Goal: Information Seeking & Learning: Find specific fact

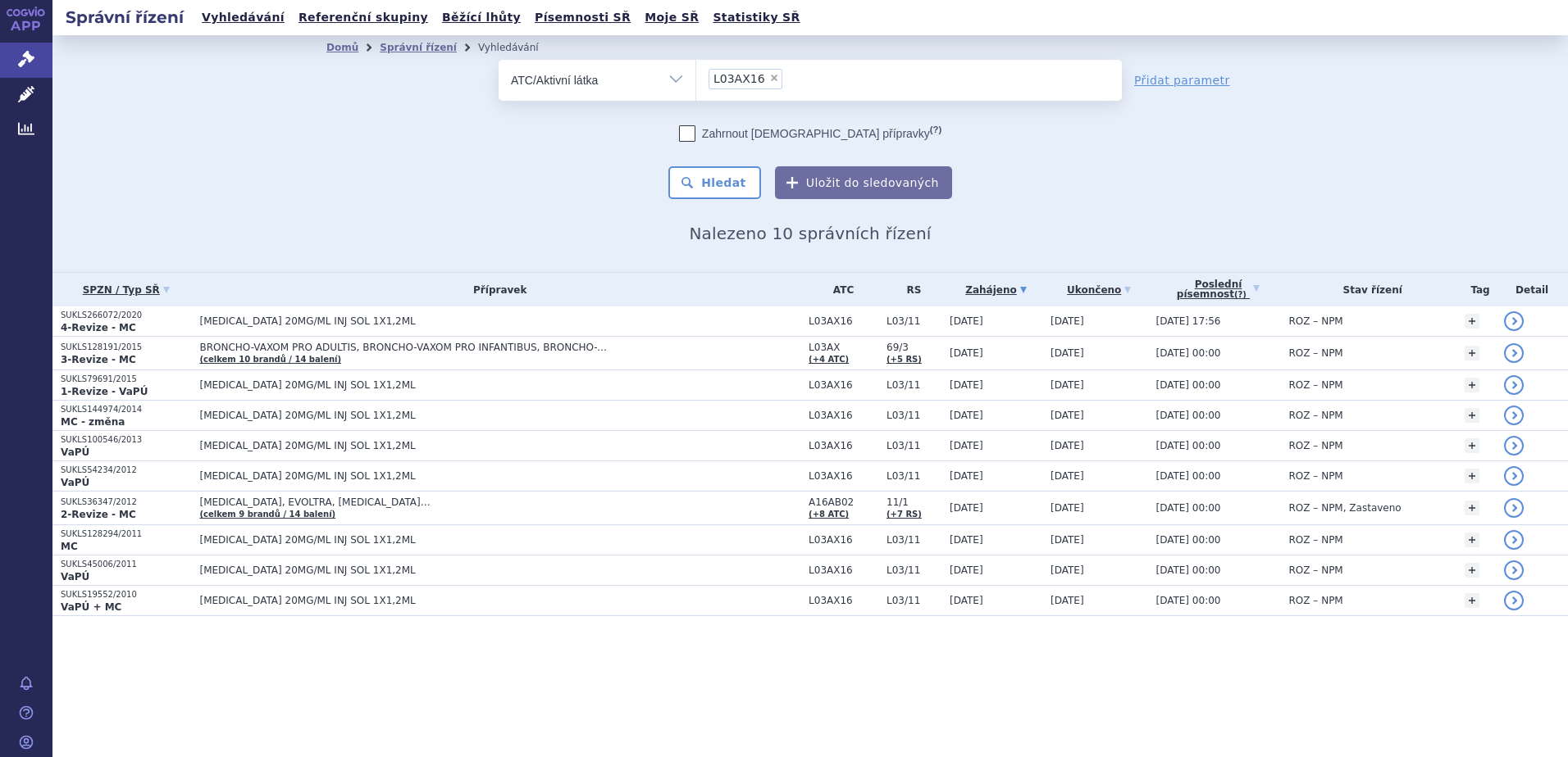
click at [771, 80] on span "×" at bounding box center [774, 77] width 10 height 10
click at [696, 80] on select "L03AX16" at bounding box center [696, 79] width 1 height 41
select select
click at [774, 80] on ul at bounding box center [908, 76] width 426 height 34
click at [696, 80] on select at bounding box center [696, 79] width 1 height 41
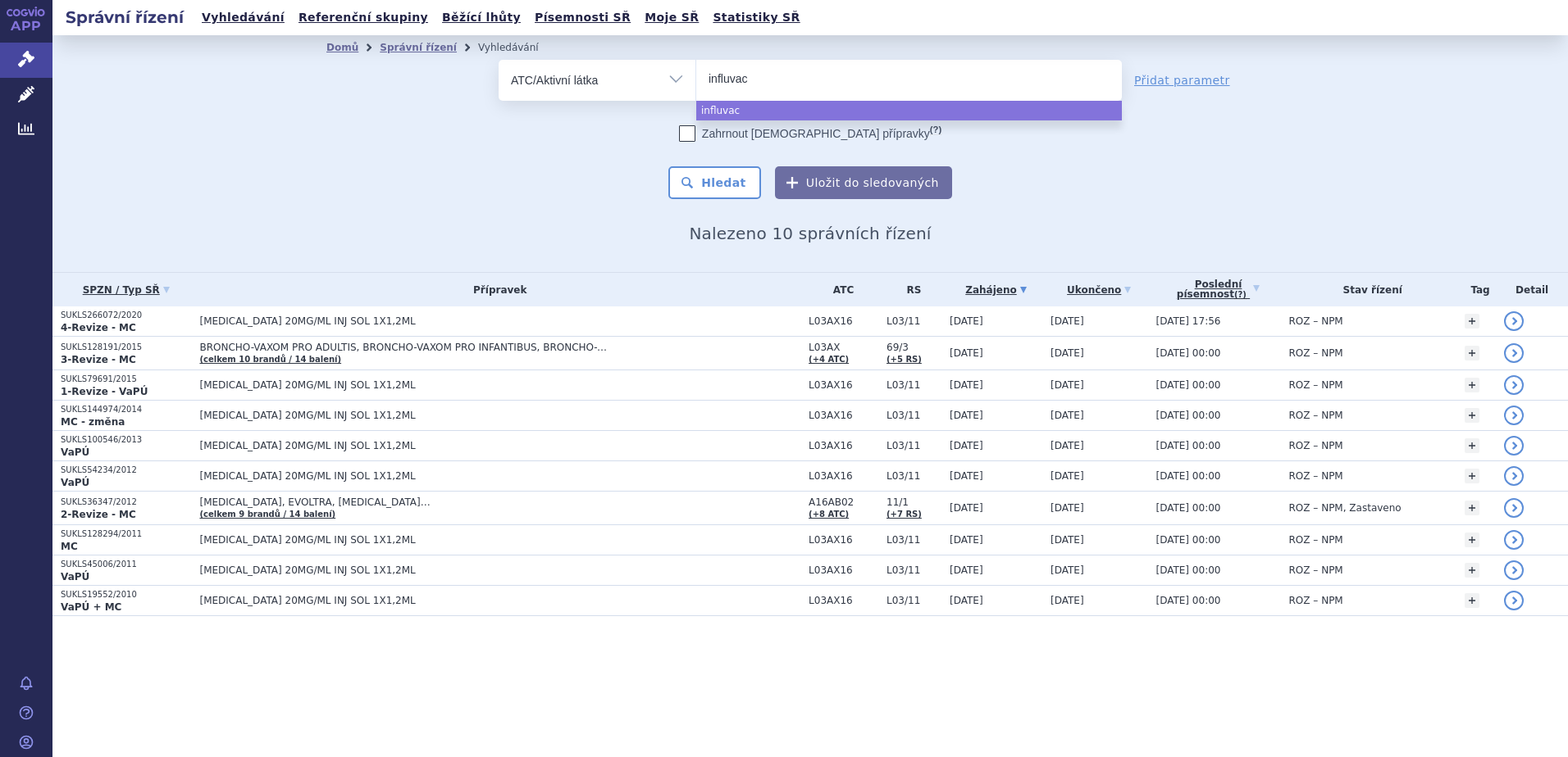
type input "influvac"
select select "influvac"
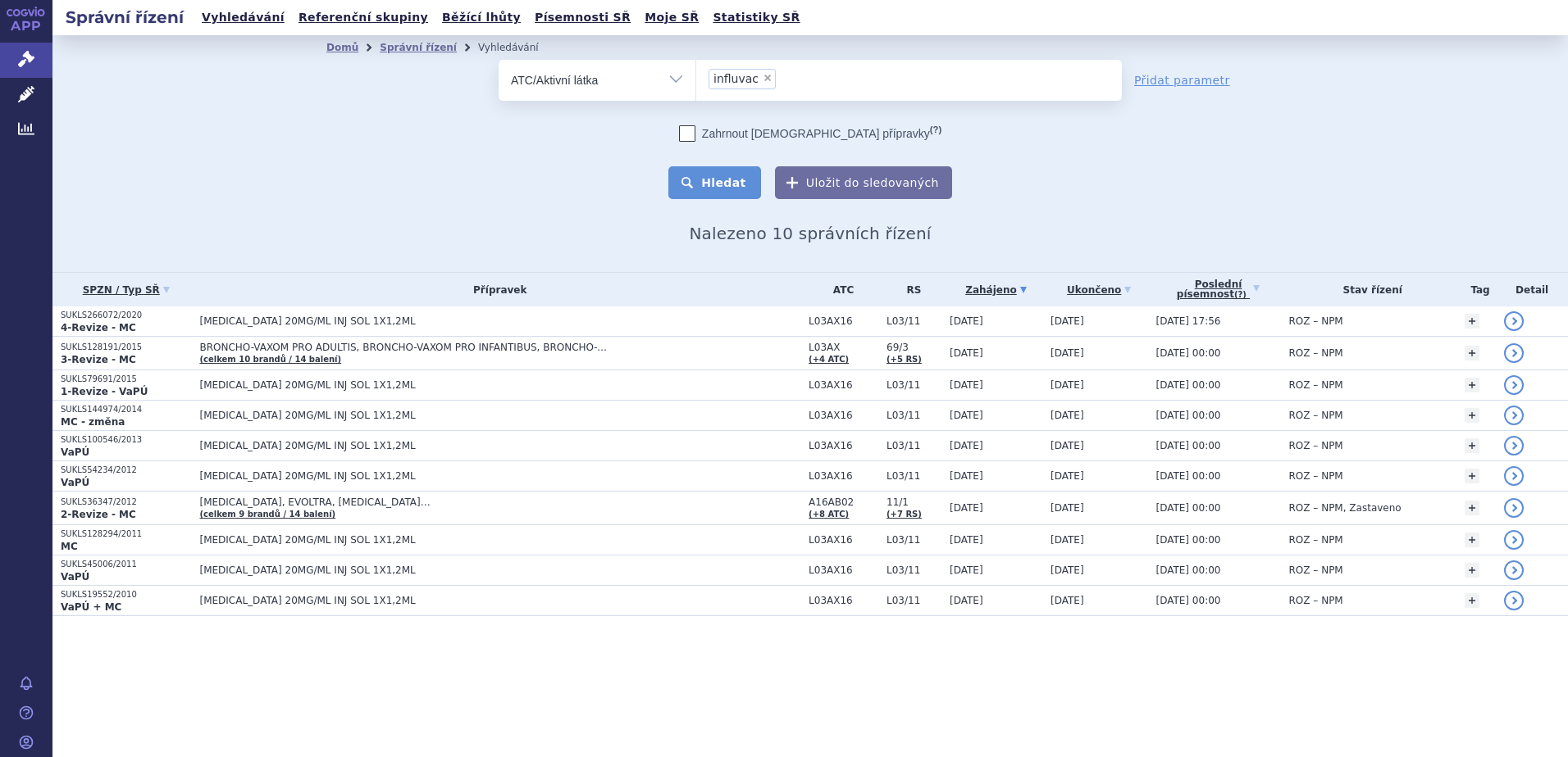
click at [734, 177] on button "Hledat" at bounding box center [714, 183] width 93 height 33
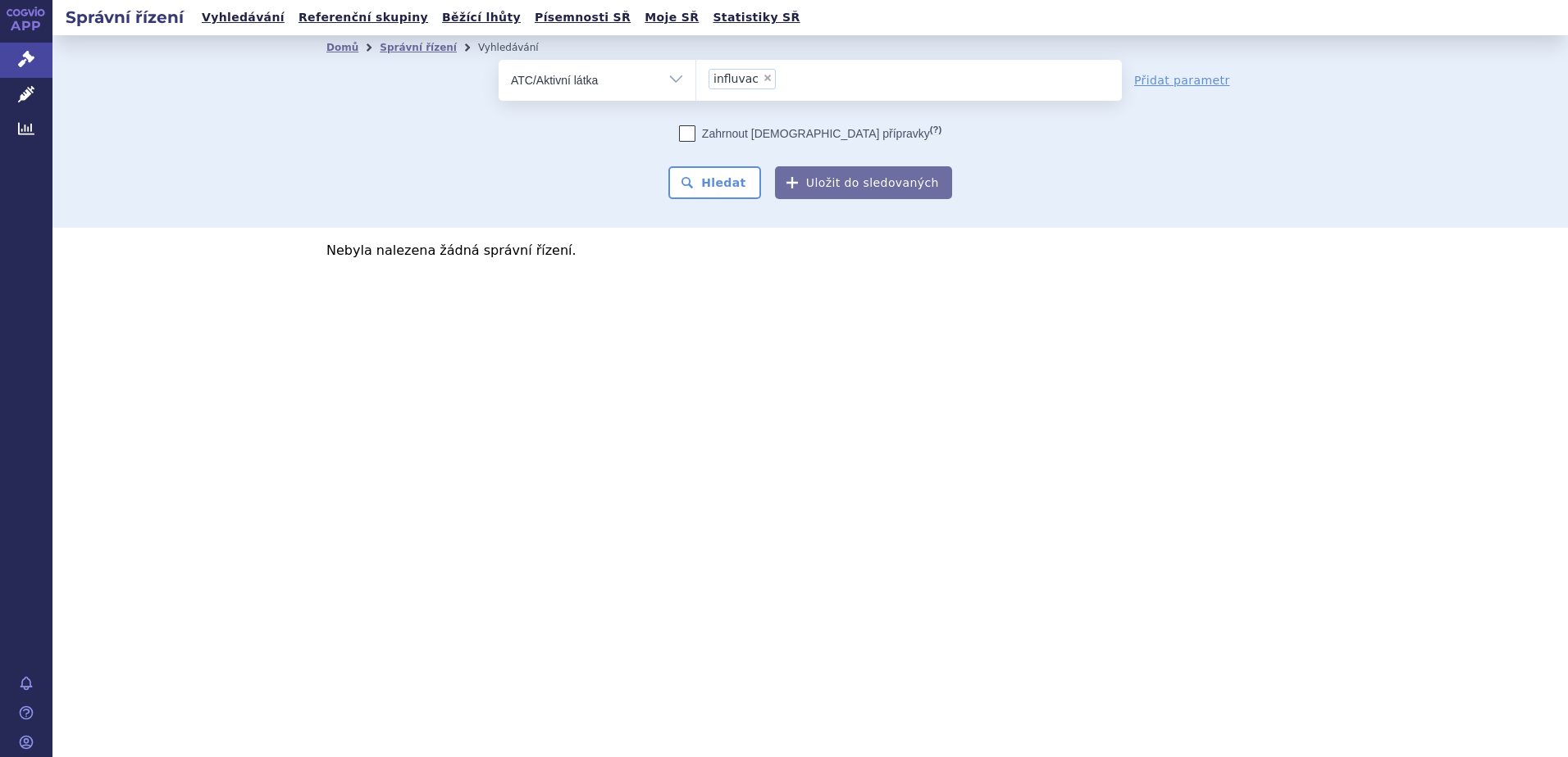
click at [639, 75] on select "Vše Spisová značka Typ SŘ Přípravek/SUKL kód Účastník/Držitel" at bounding box center [597, 78] width 197 height 37
select select "filter-all"
click at [498, 60] on select "Vše Spisová značka Typ SŘ Přípravek/SUKL kód Účastník/Držitel" at bounding box center [597, 78] width 197 height 37
click at [734, 96] on span at bounding box center [908, 80] width 426 height 41
click at [696, 96] on select at bounding box center [696, 79] width 1 height 41
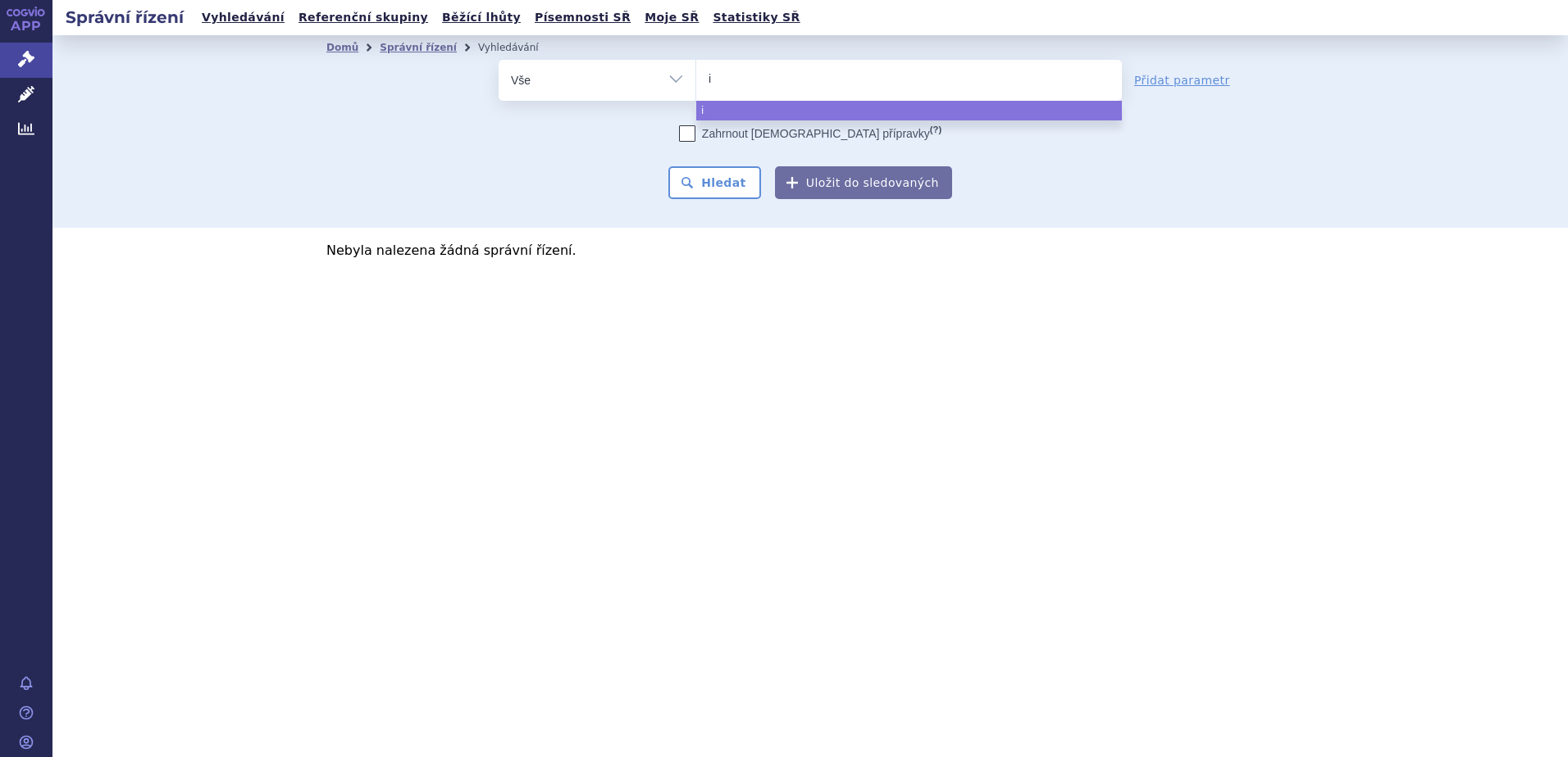
type input "in"
type input "infl"
type input "influ"
type input "influva"
type input "influvac"
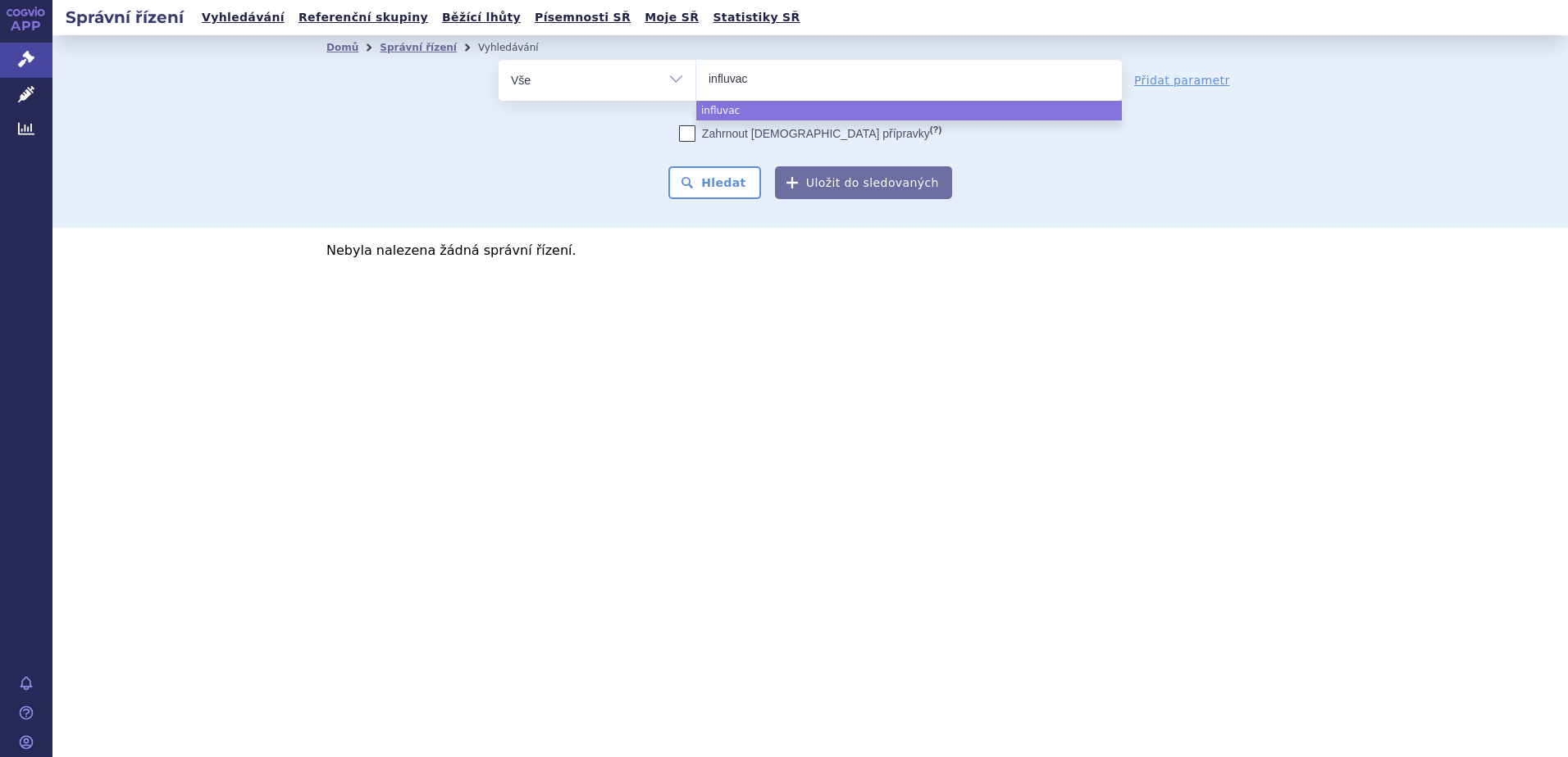
select select "influvac"
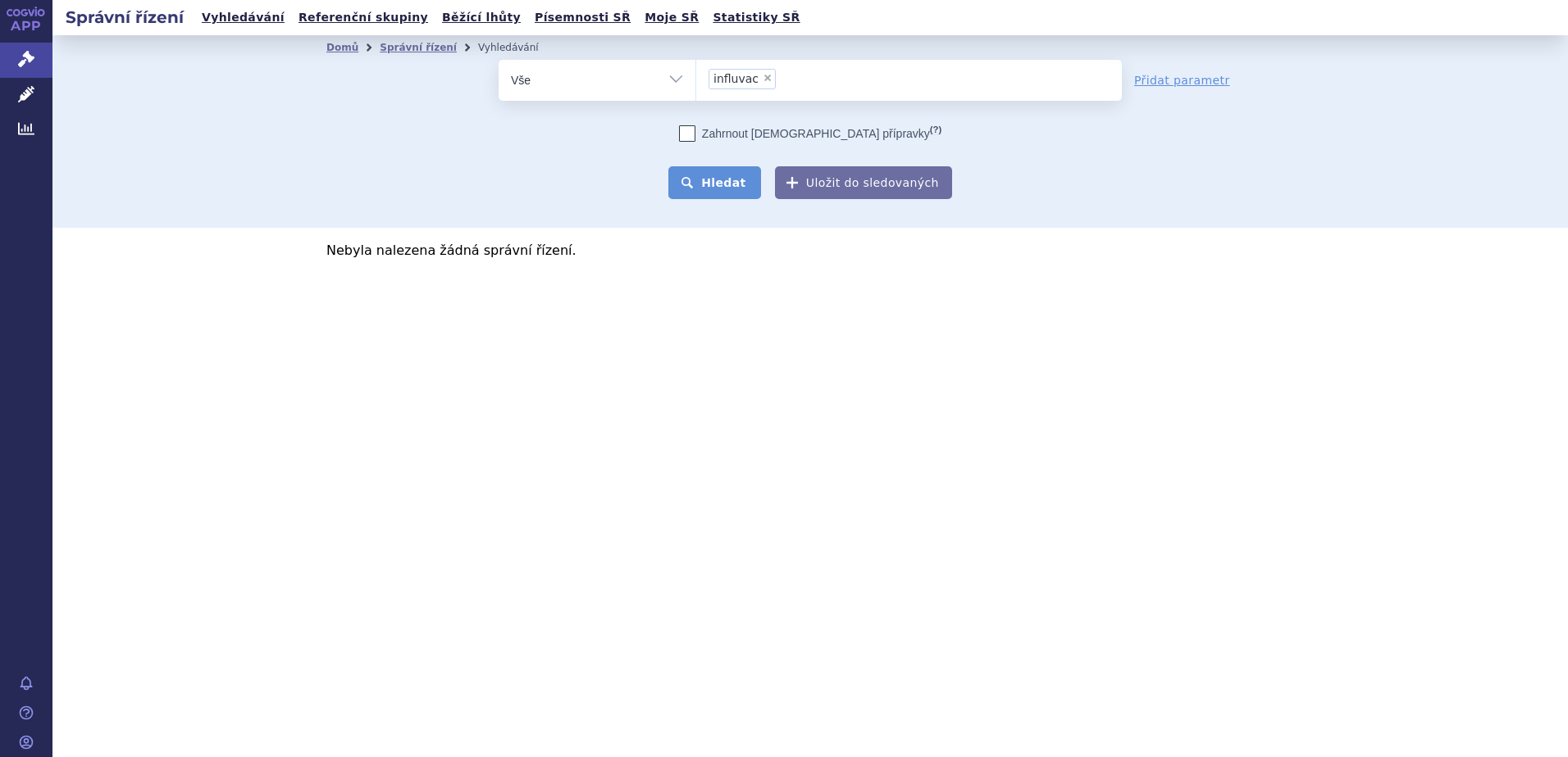
click at [717, 180] on button "Hledat" at bounding box center [714, 183] width 93 height 33
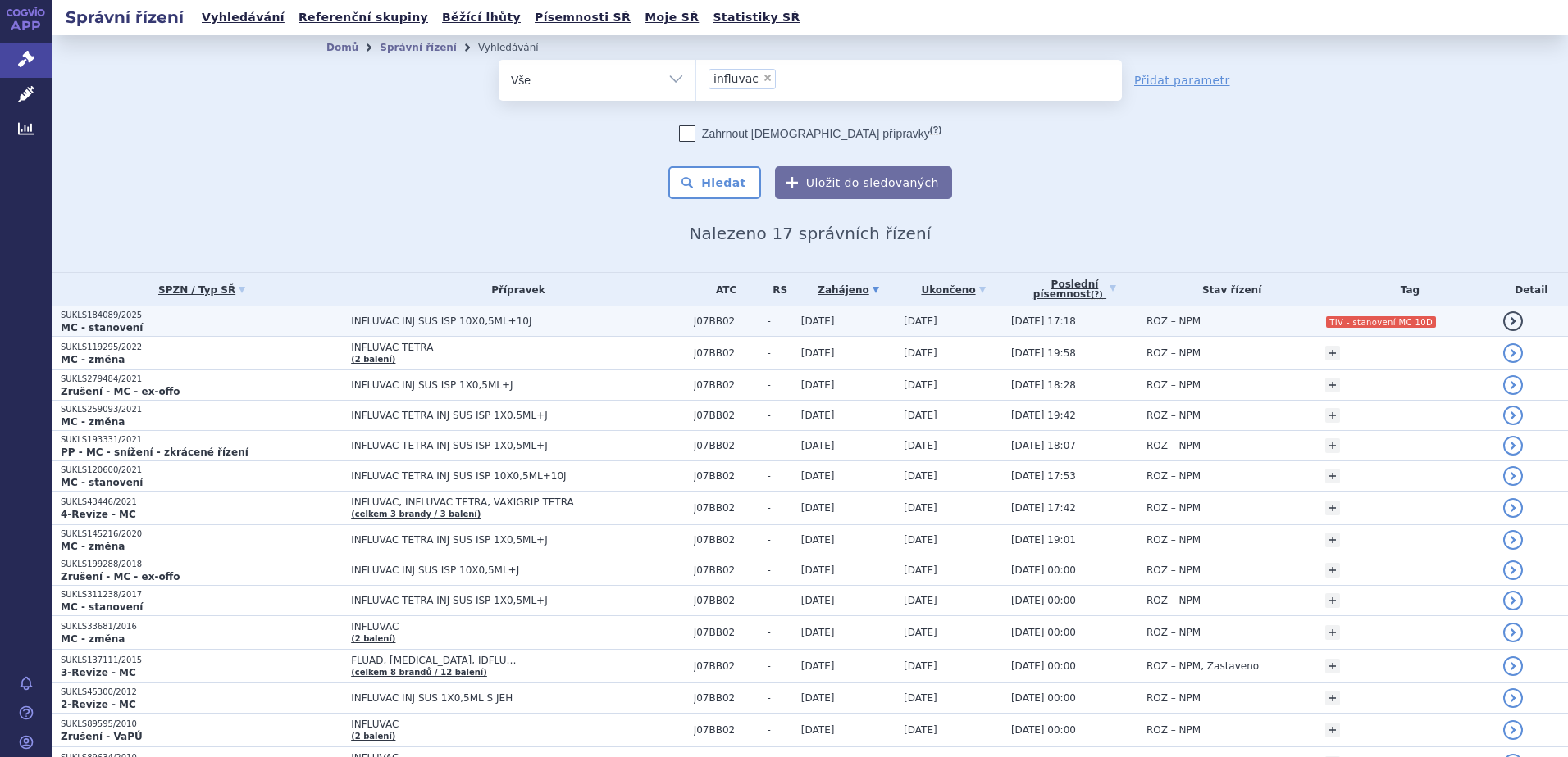
click at [587, 324] on span "INFLUVAC INJ SUS ISP 10X0,5ML+10J" at bounding box center [518, 321] width 335 height 11
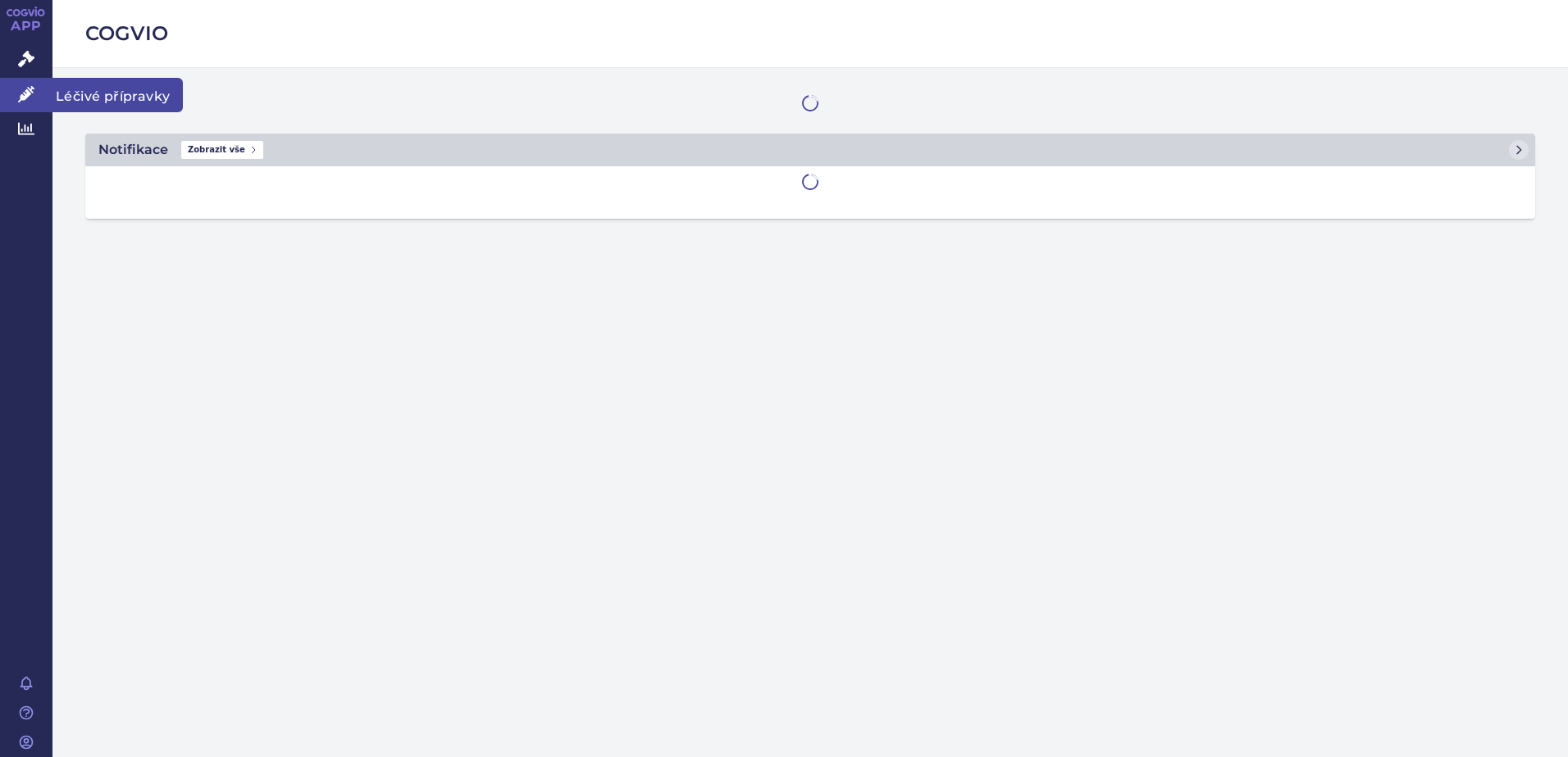
click at [85, 93] on span "Léčivé přípravky" at bounding box center [118, 95] width 131 height 34
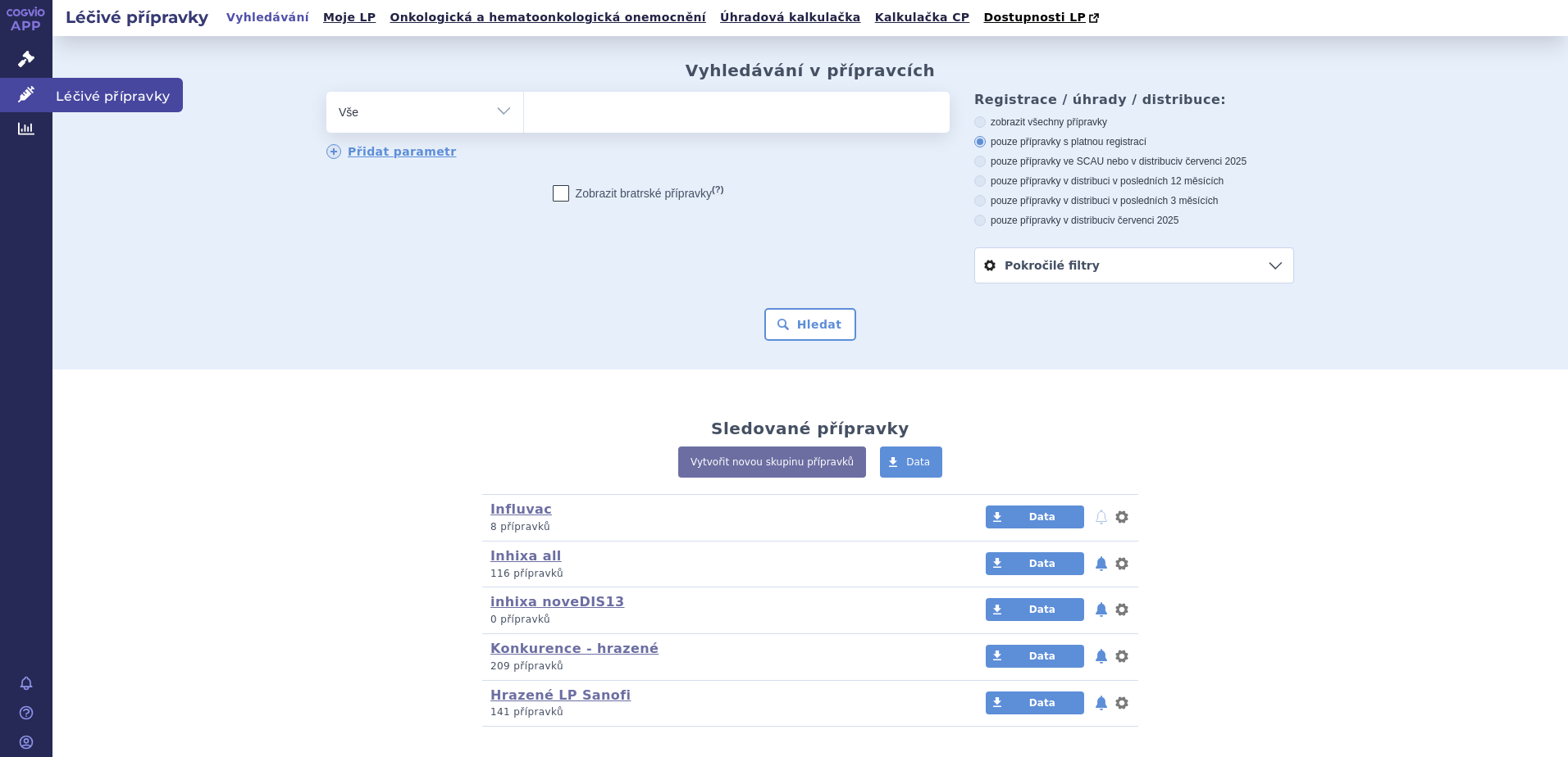
click at [104, 91] on span "Léčivé přípravky" at bounding box center [118, 95] width 131 height 34
click at [570, 116] on ul at bounding box center [736, 108] width 426 height 34
click at [524, 116] on select at bounding box center [523, 111] width 1 height 41
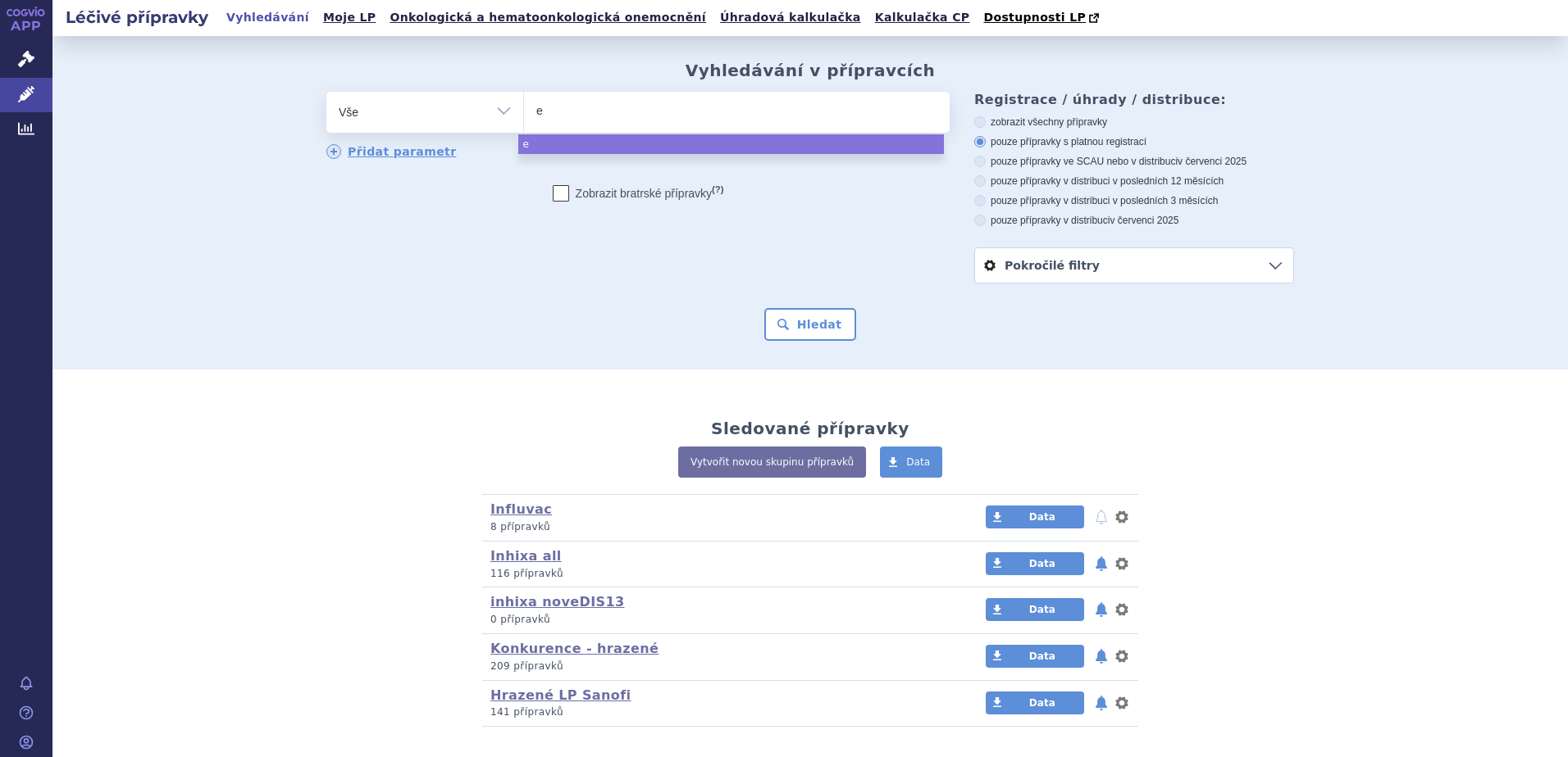
type input "ef"
type input "efl"
type input "eflu"
type input "eflue"
type input "efluelda"
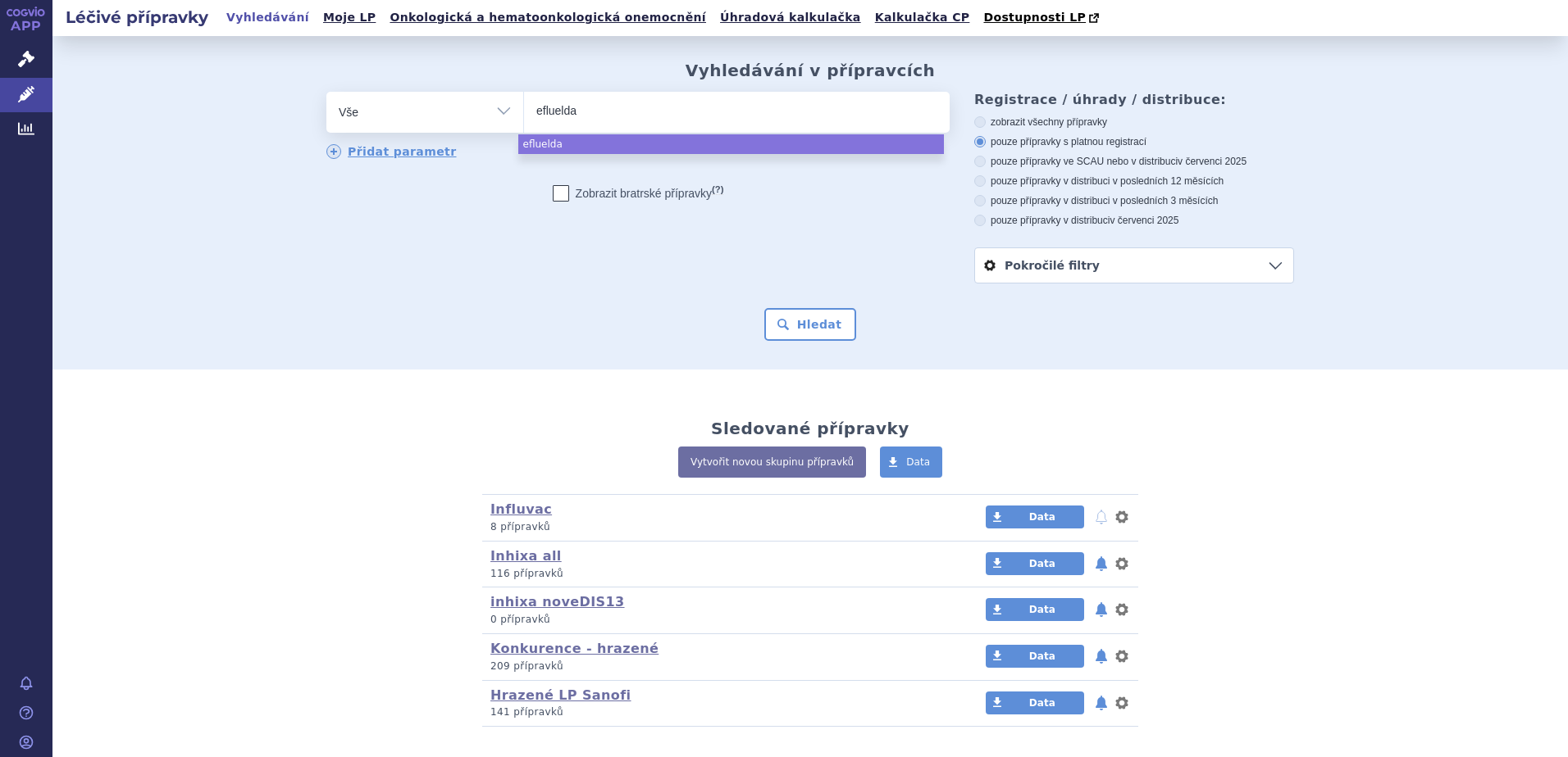
select select "efluelda"
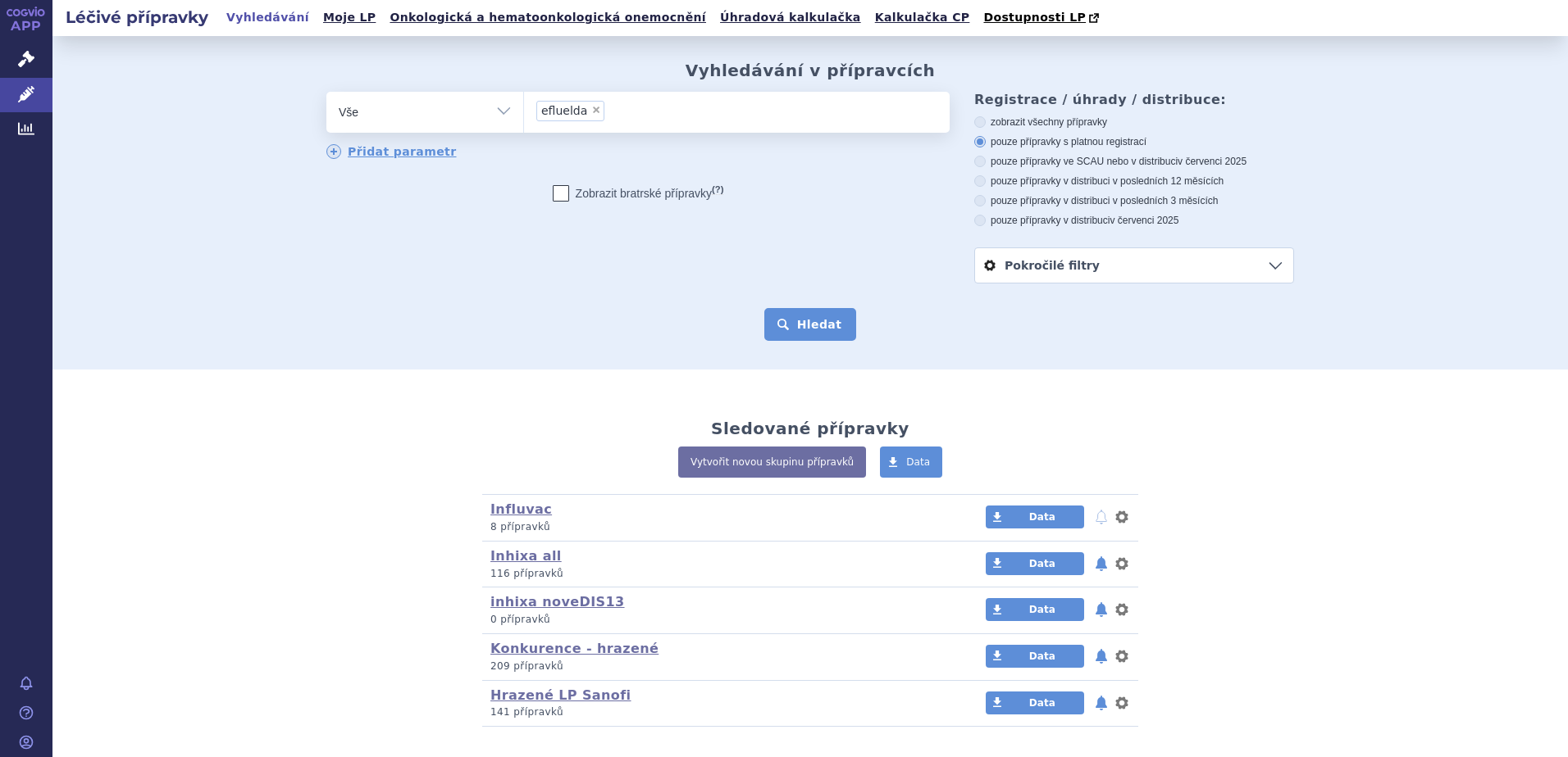
click at [790, 325] on button "Hledat" at bounding box center [811, 324] width 93 height 33
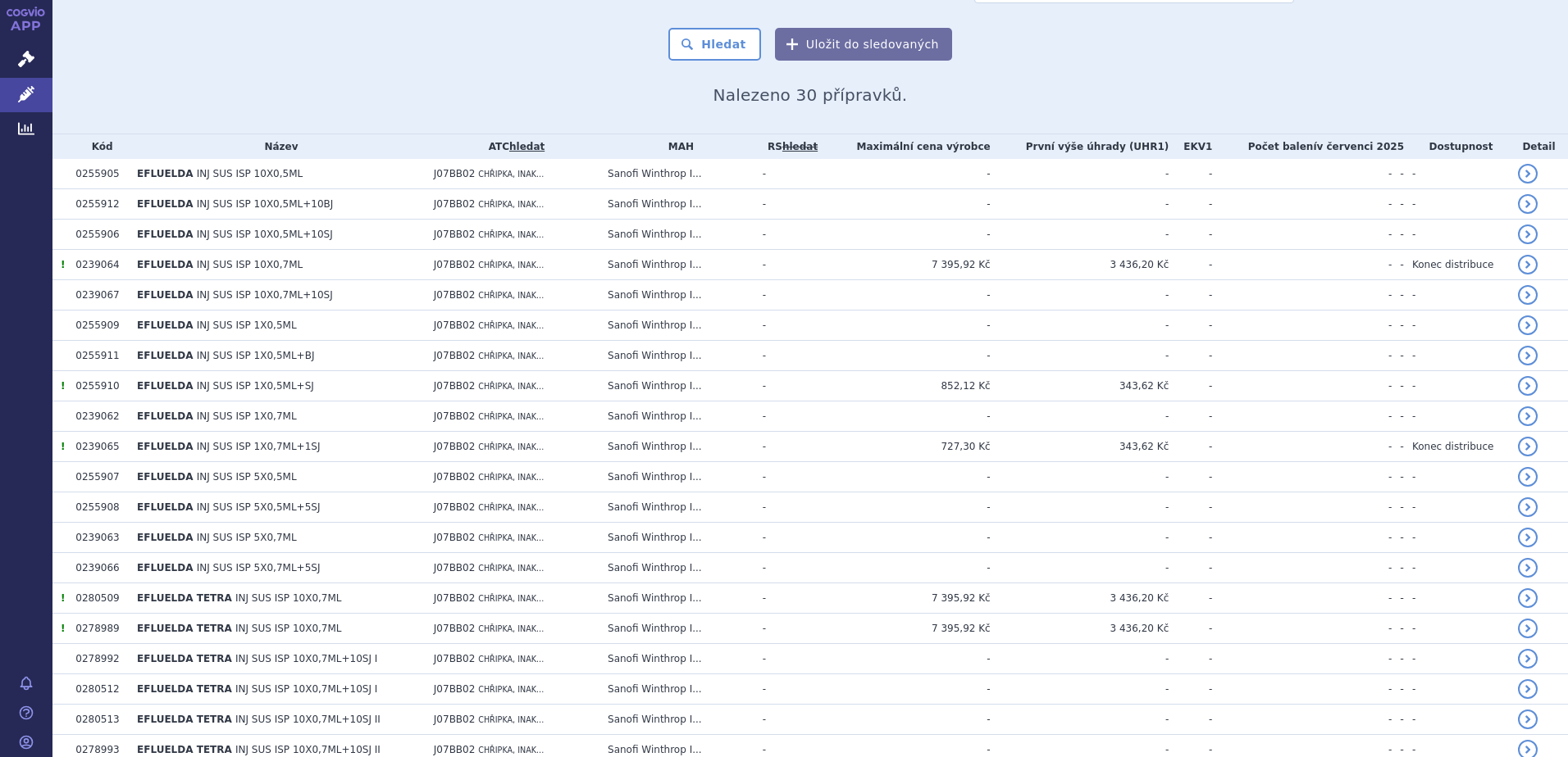
scroll to position [281, 0]
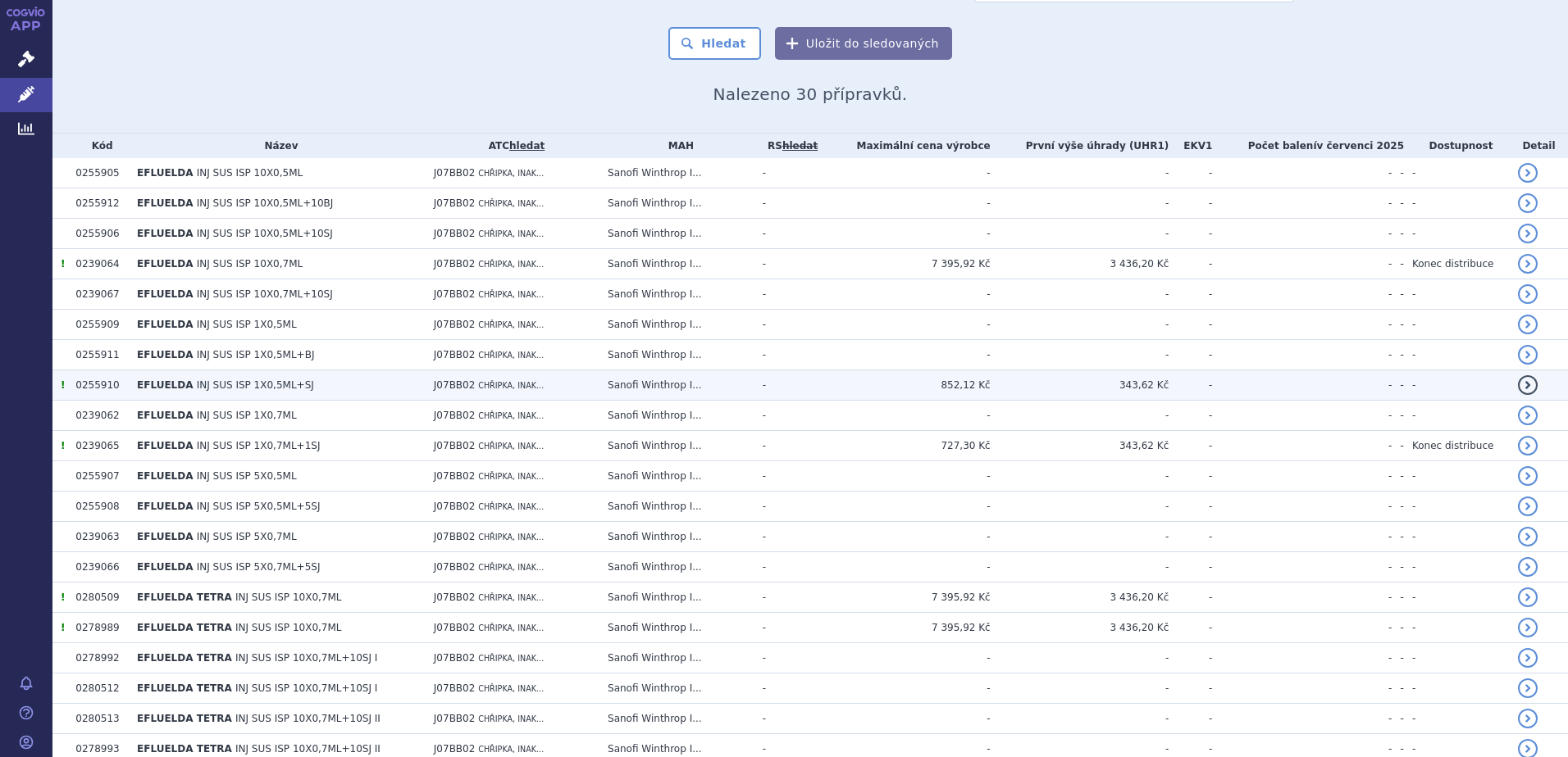
click at [860, 386] on td "852,12 Kč" at bounding box center [907, 385] width 167 height 30
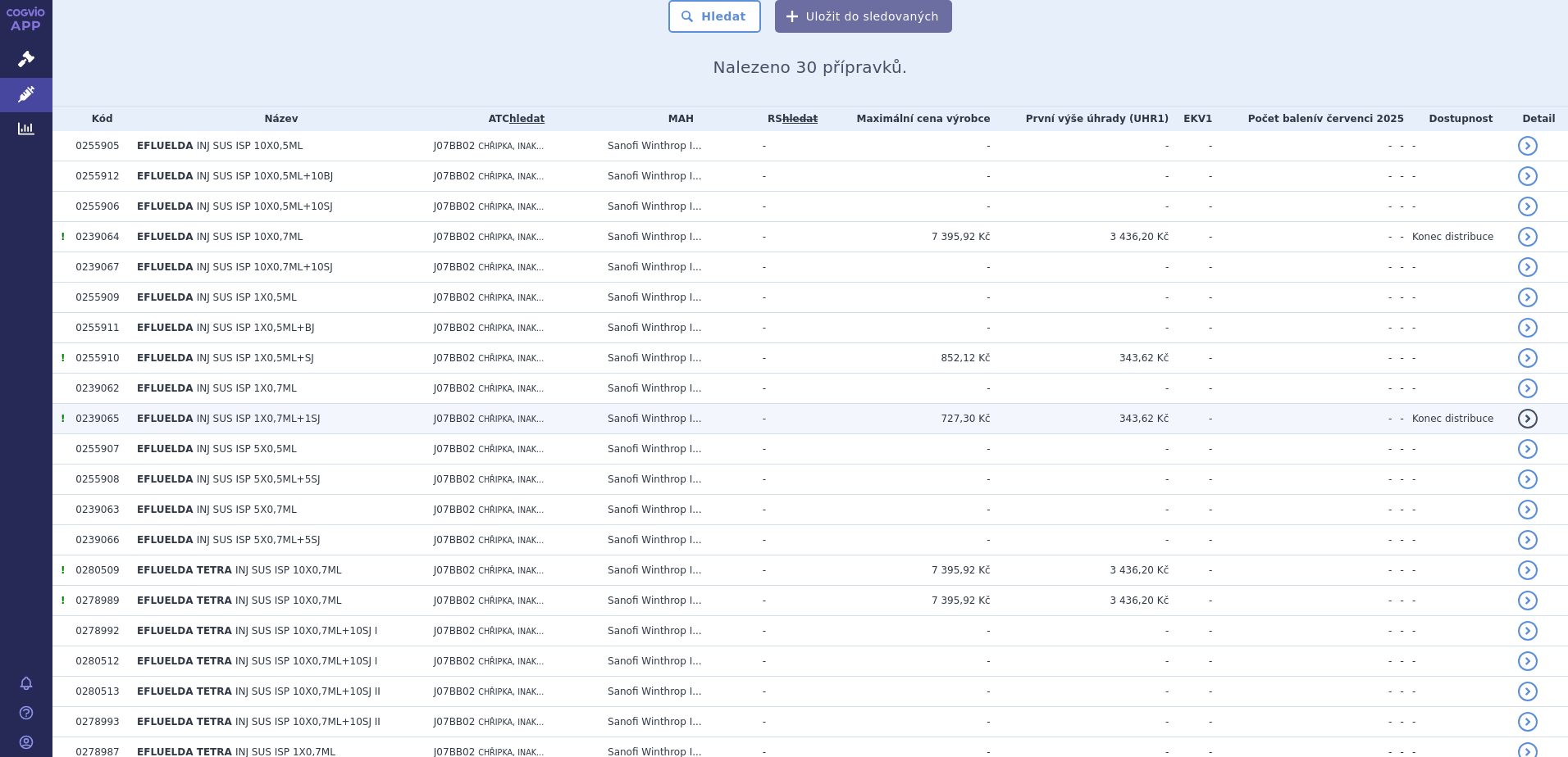
scroll to position [308, 0]
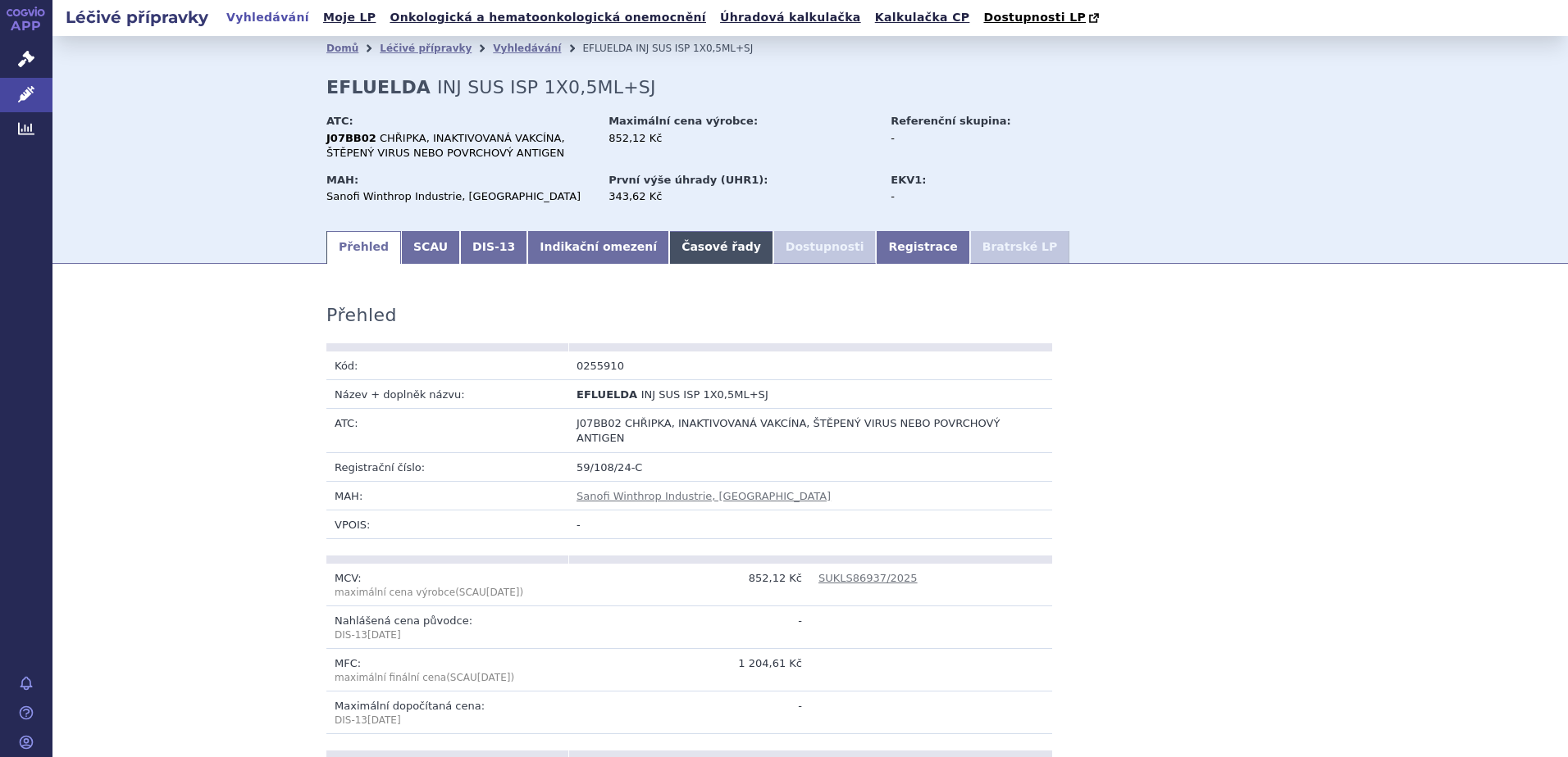
click at [669, 251] on link "Časové řady" at bounding box center [721, 248] width 104 height 33
